Goal: Information Seeking & Learning: Learn about a topic

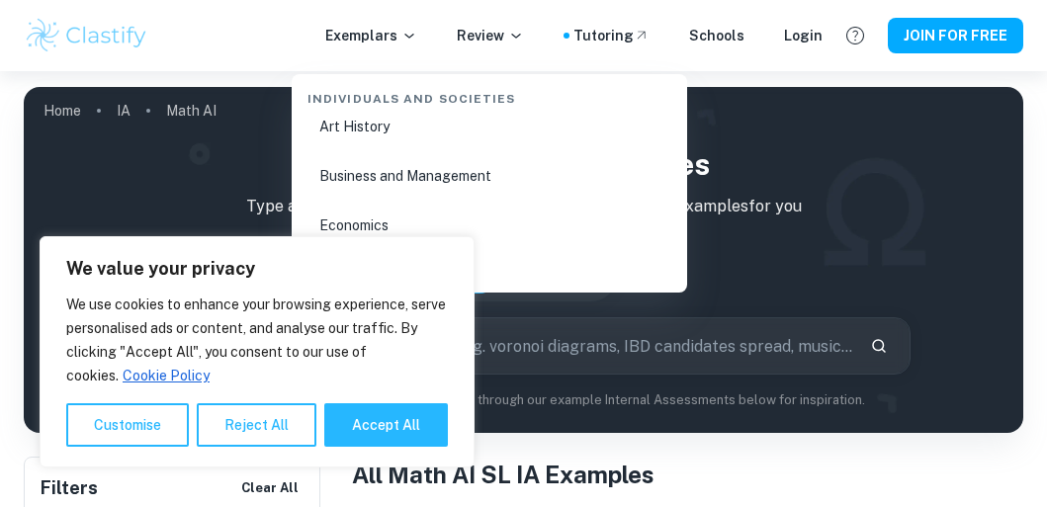
scroll to position [2624, 0]
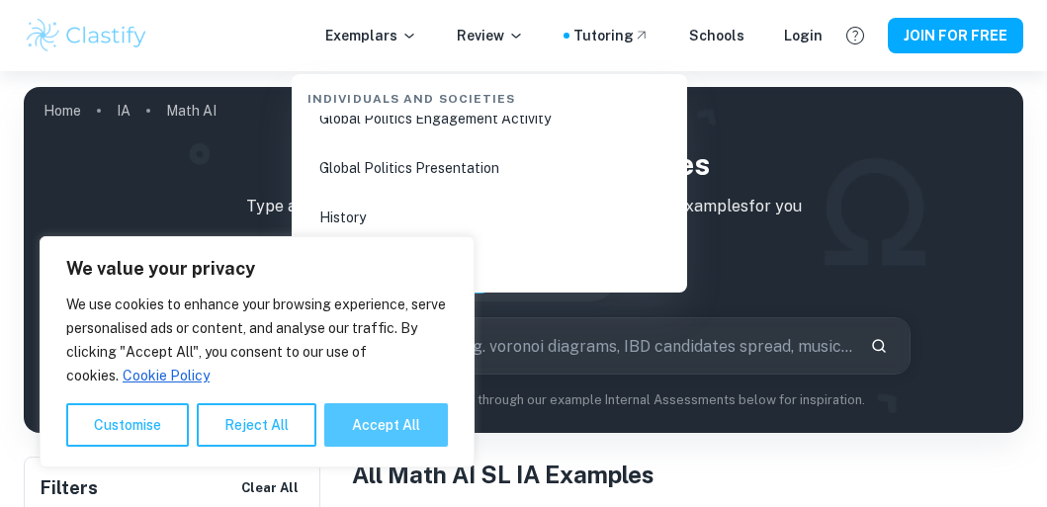
click at [403, 436] on button "Accept All" at bounding box center [386, 425] width 124 height 44
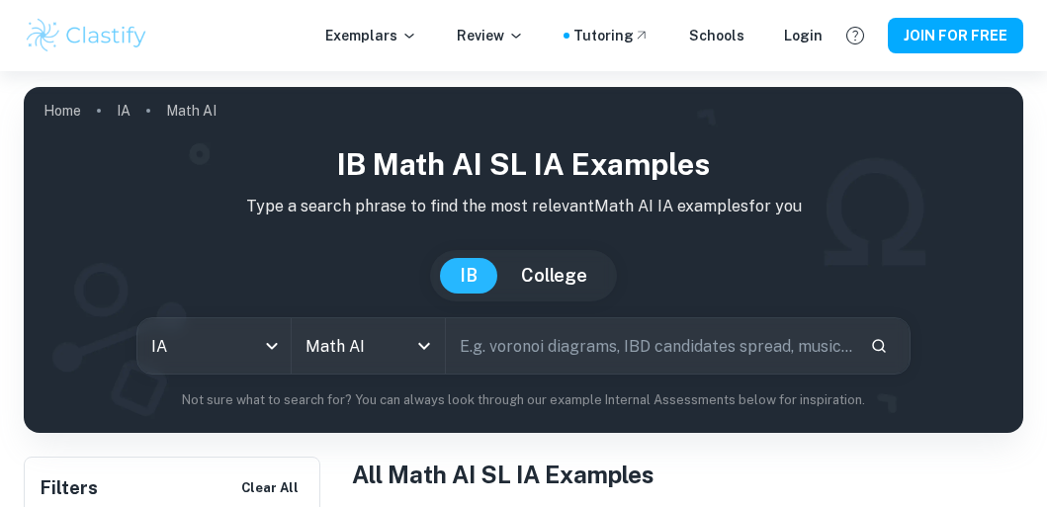
checkbox input "true"
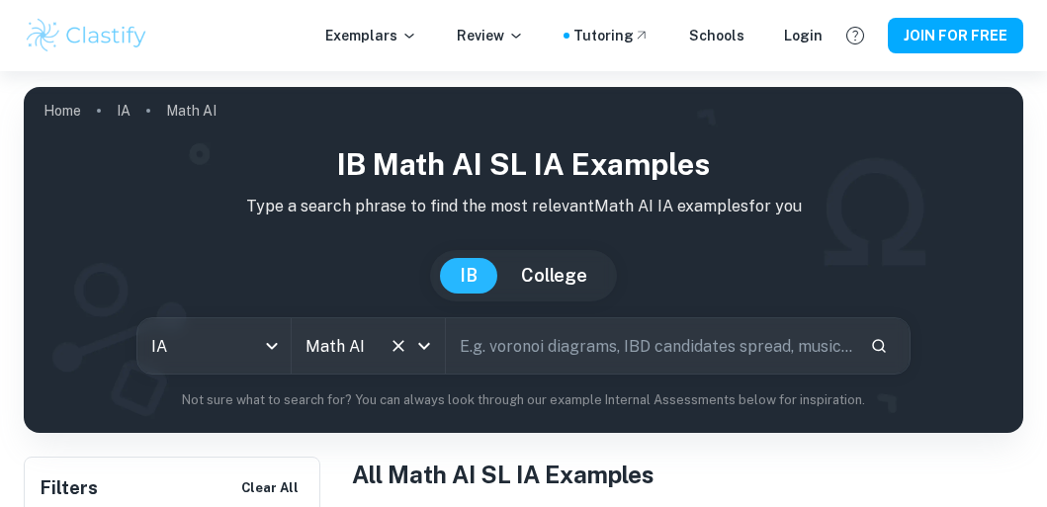
click at [426, 334] on icon "Open" at bounding box center [424, 346] width 24 height 24
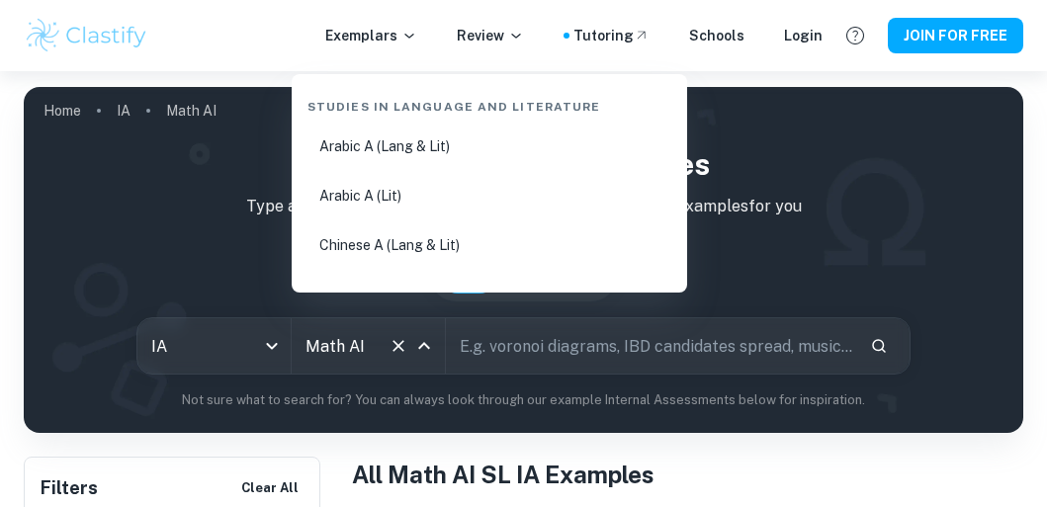
scroll to position [2800, 0]
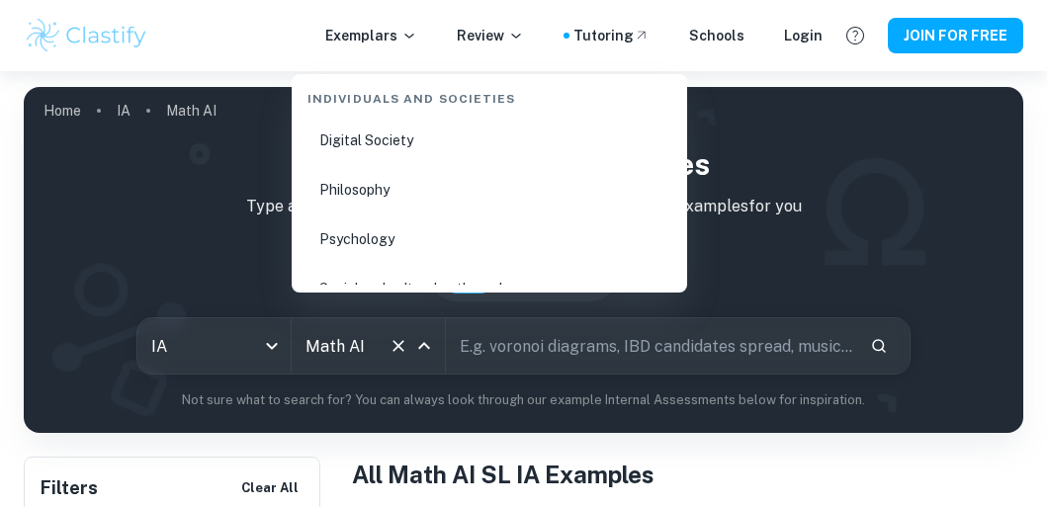
type input "Math AA"
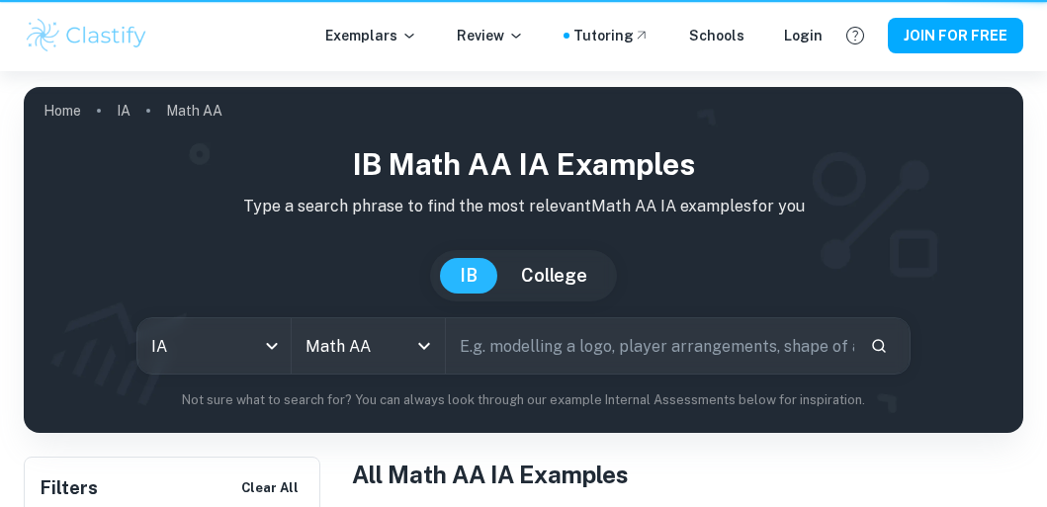
click at [495, 318] on input "text" at bounding box center [650, 345] width 408 height 55
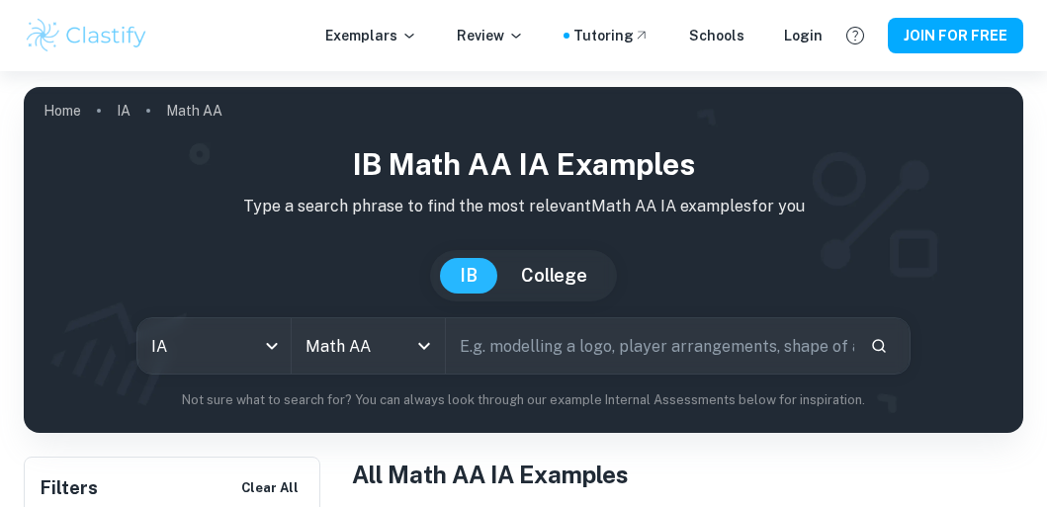
click at [532, 318] on input "text" at bounding box center [650, 345] width 408 height 55
paste input "Powerful questions with solutions"
type input "Powerful questions with solutions"
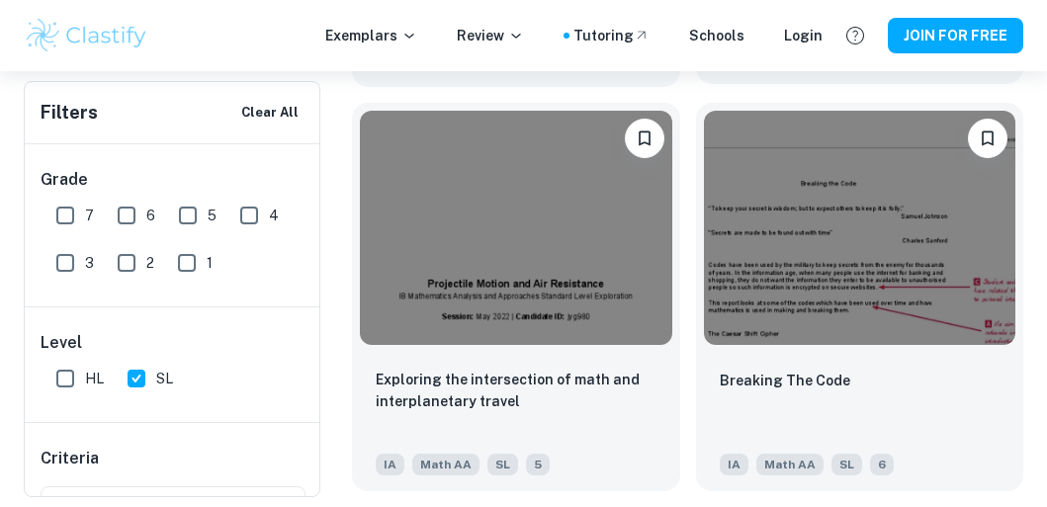
scroll to position [2700, 0]
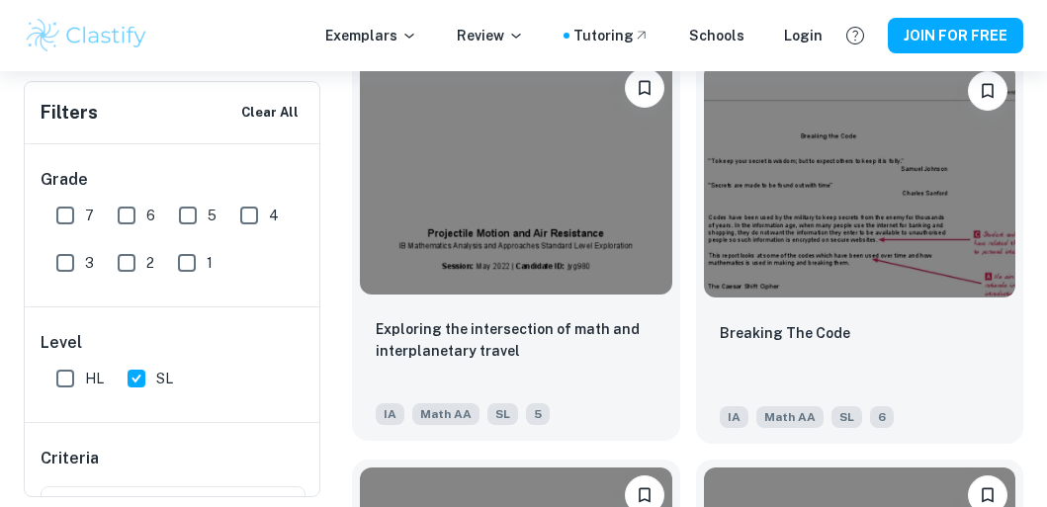
click at [604, 181] on img at bounding box center [516, 177] width 312 height 234
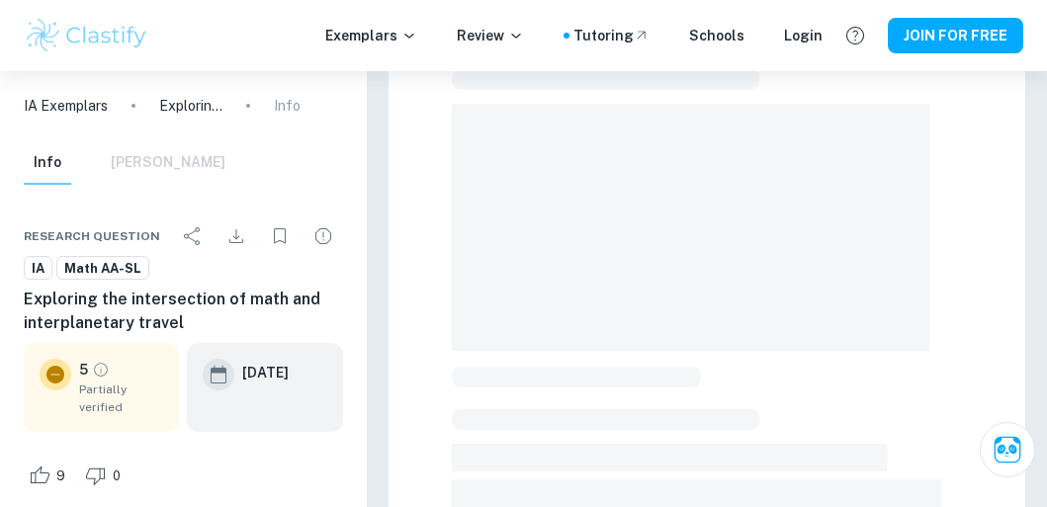
scroll to position [165, 0]
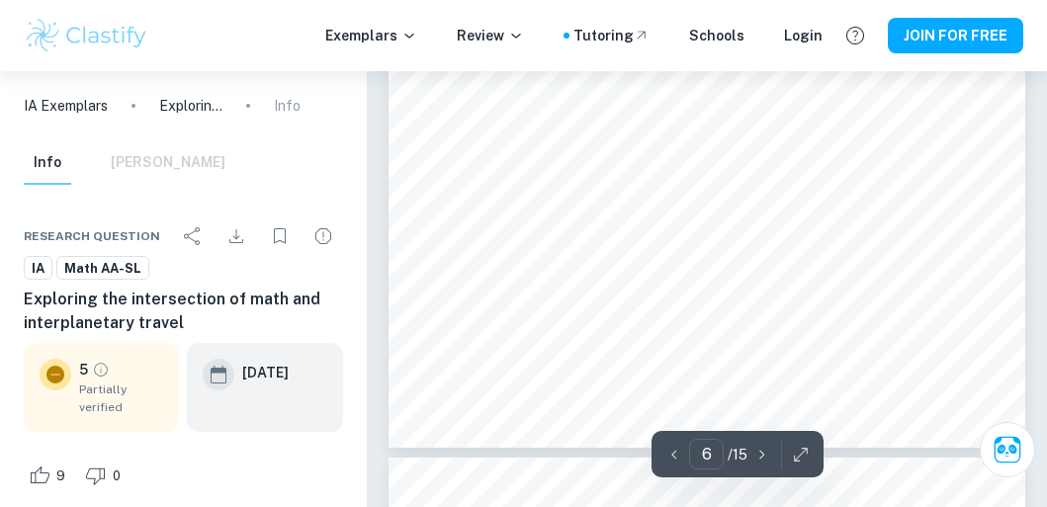
type input "7"
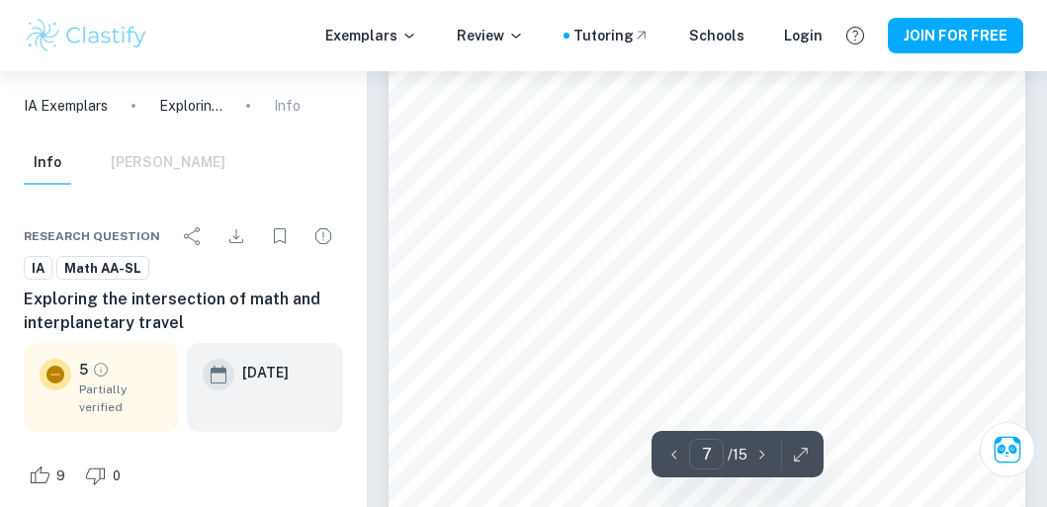
scroll to position [5570, 0]
